Goal: Check status: Check status

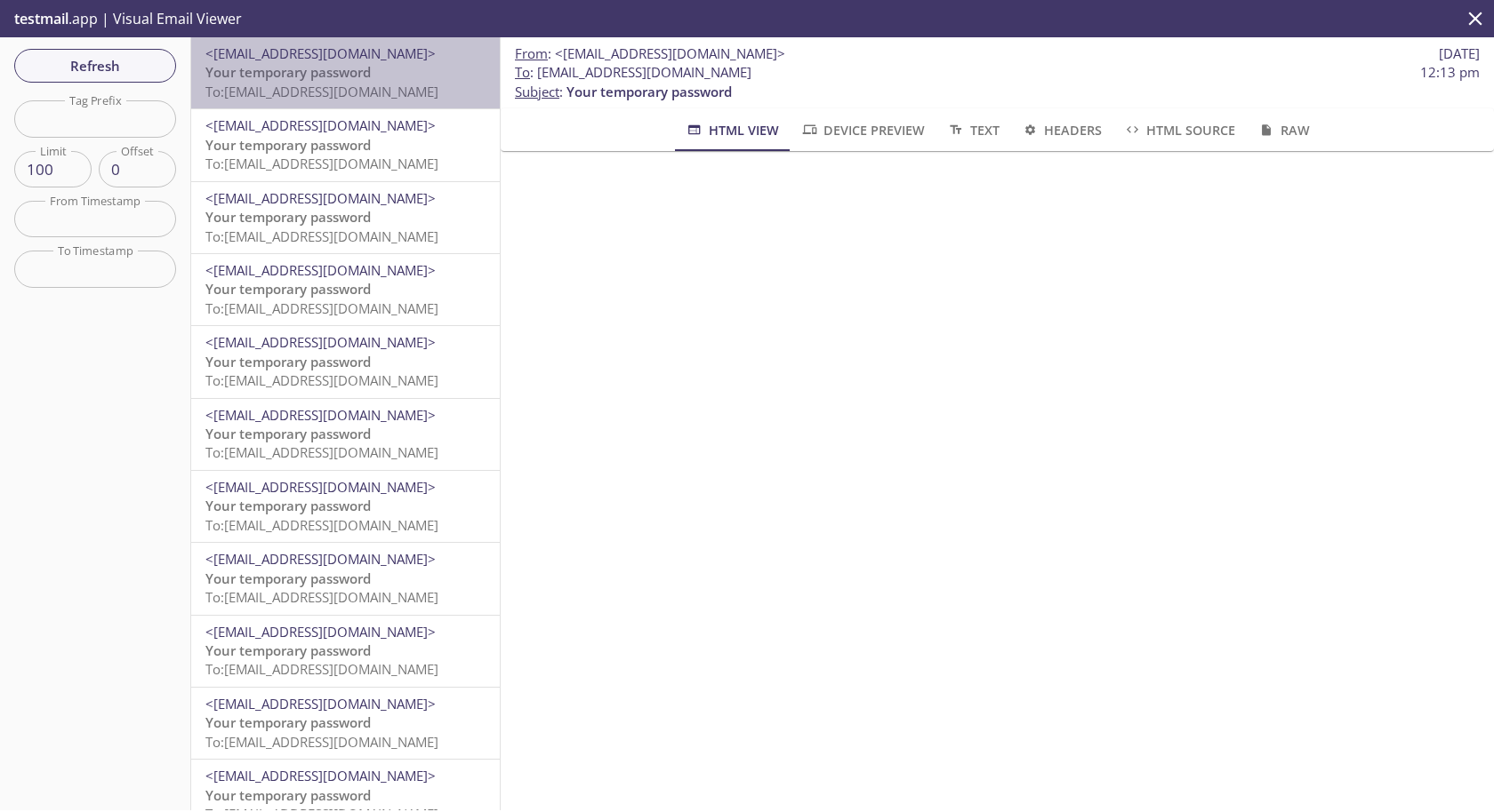
click at [290, 89] on span "To: [EMAIL_ADDRESS][DOMAIN_NAME]" at bounding box center [322, 91] width 233 height 17
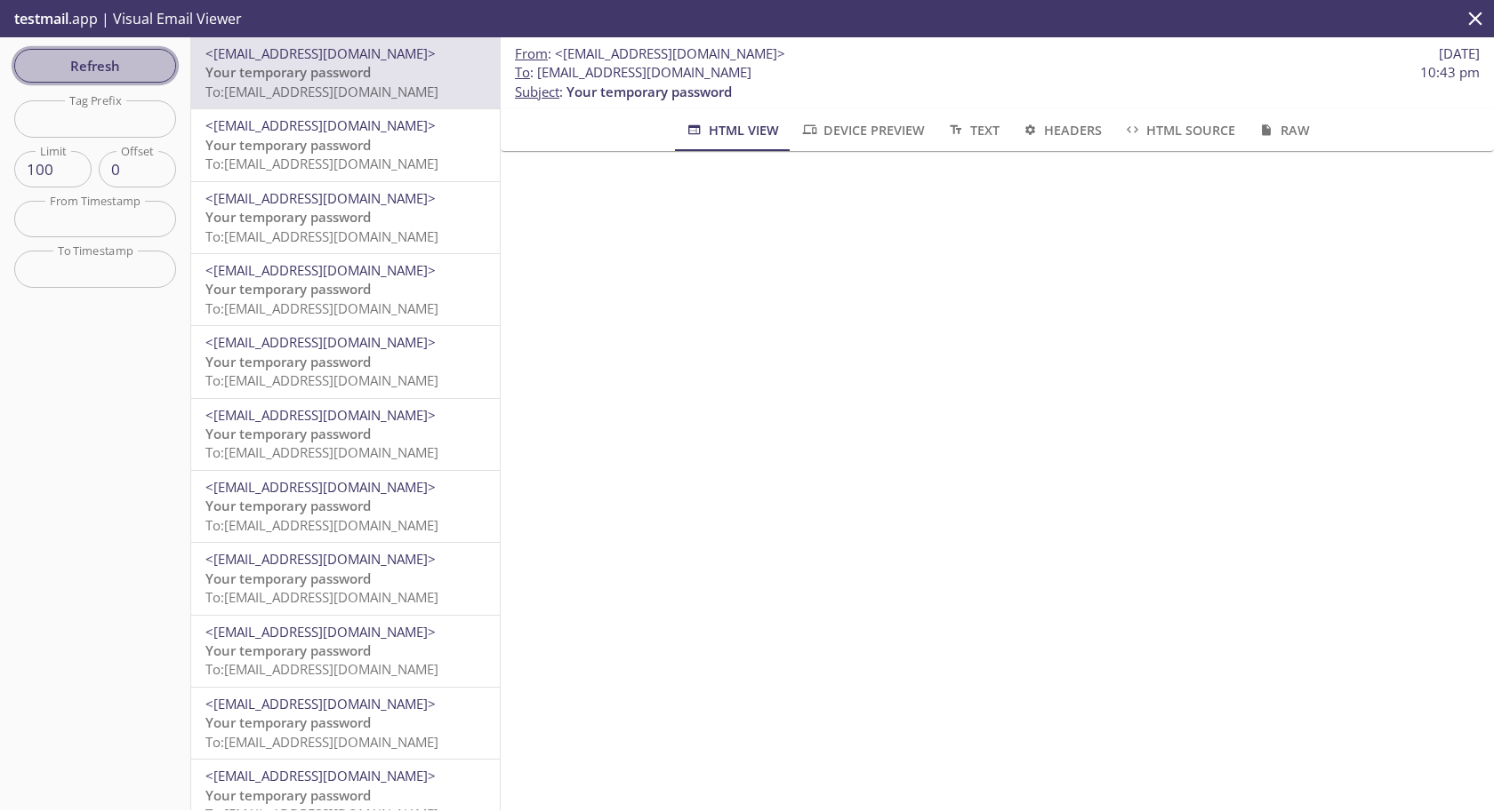
click at [150, 78] on button "Refresh" at bounding box center [95, 65] width 162 height 34
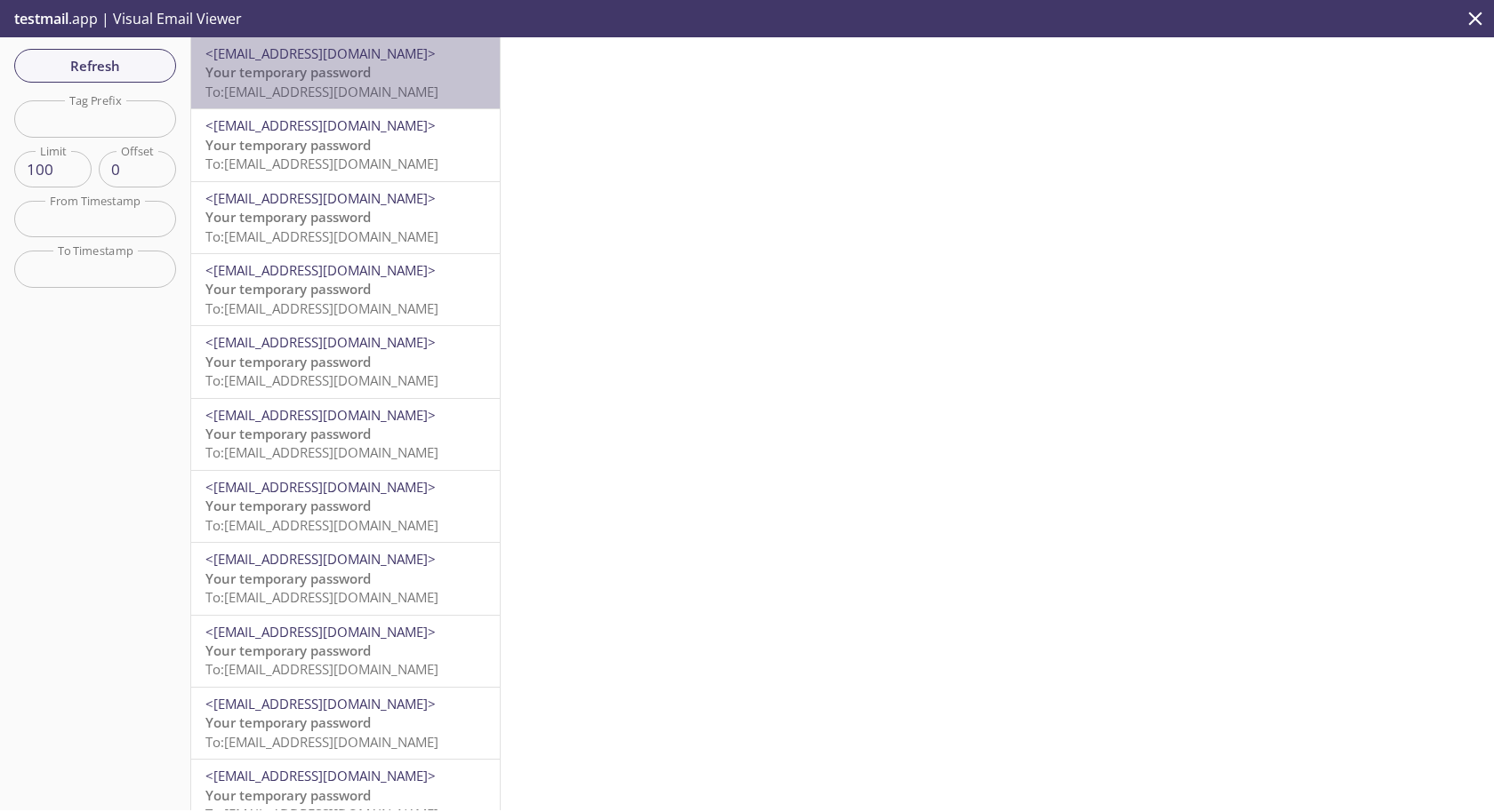
click at [306, 87] on span "To: [EMAIL_ADDRESS][DOMAIN_NAME]" at bounding box center [322, 91] width 233 height 17
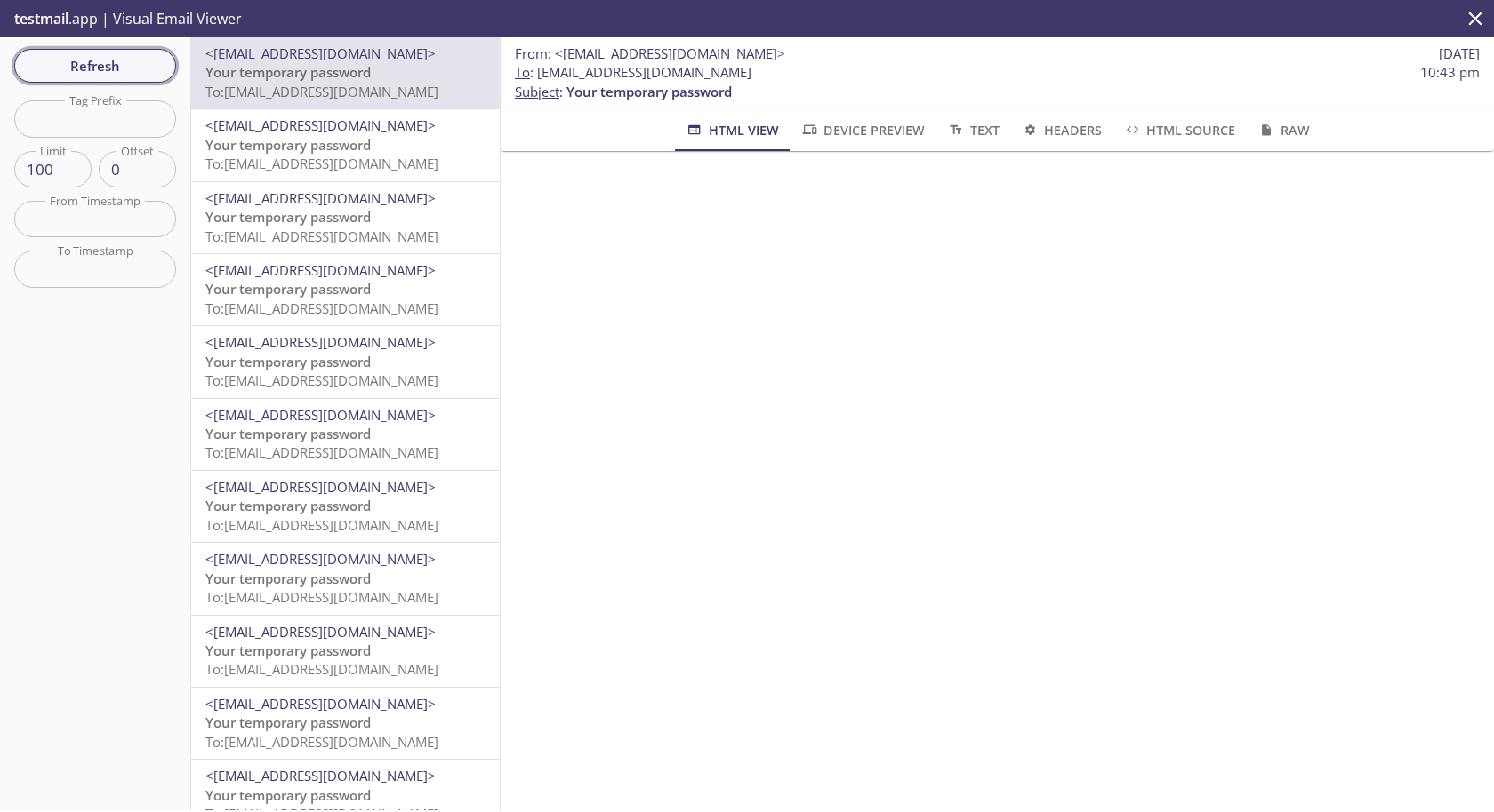
click at [102, 57] on span "Refresh" at bounding box center [95, 66] width 134 height 23
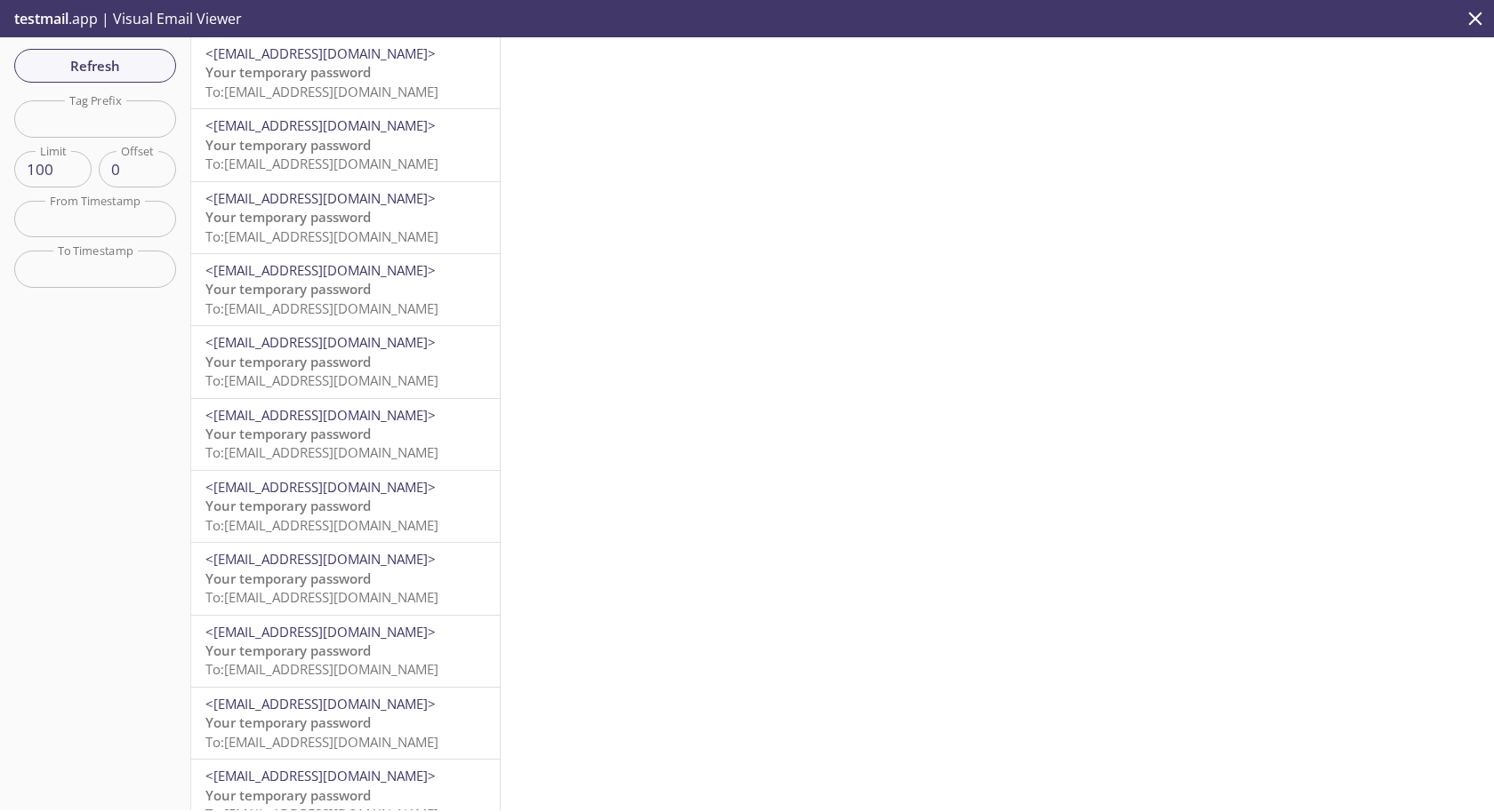
click at [371, 95] on span "To: [EMAIL_ADDRESS][DOMAIN_NAME]" at bounding box center [322, 91] width 233 height 17
